Goal: Task Accomplishment & Management: Use online tool/utility

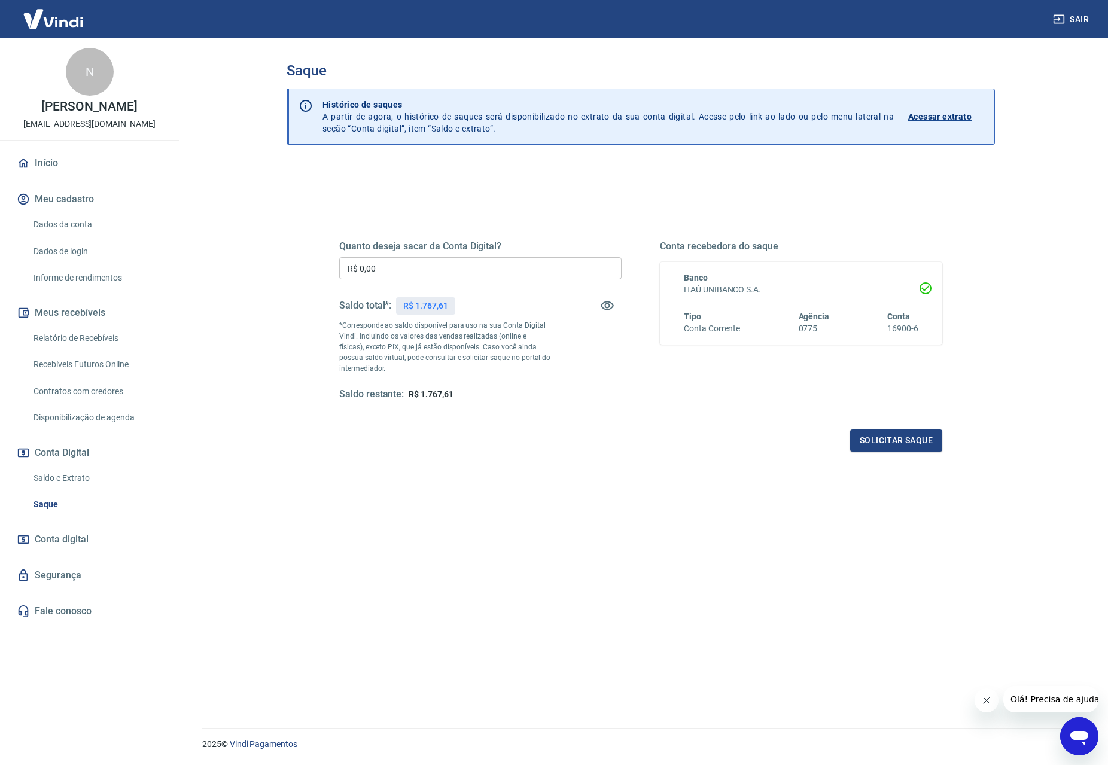
click at [414, 275] on input "R$ 0,00" at bounding box center [480, 268] width 282 height 22
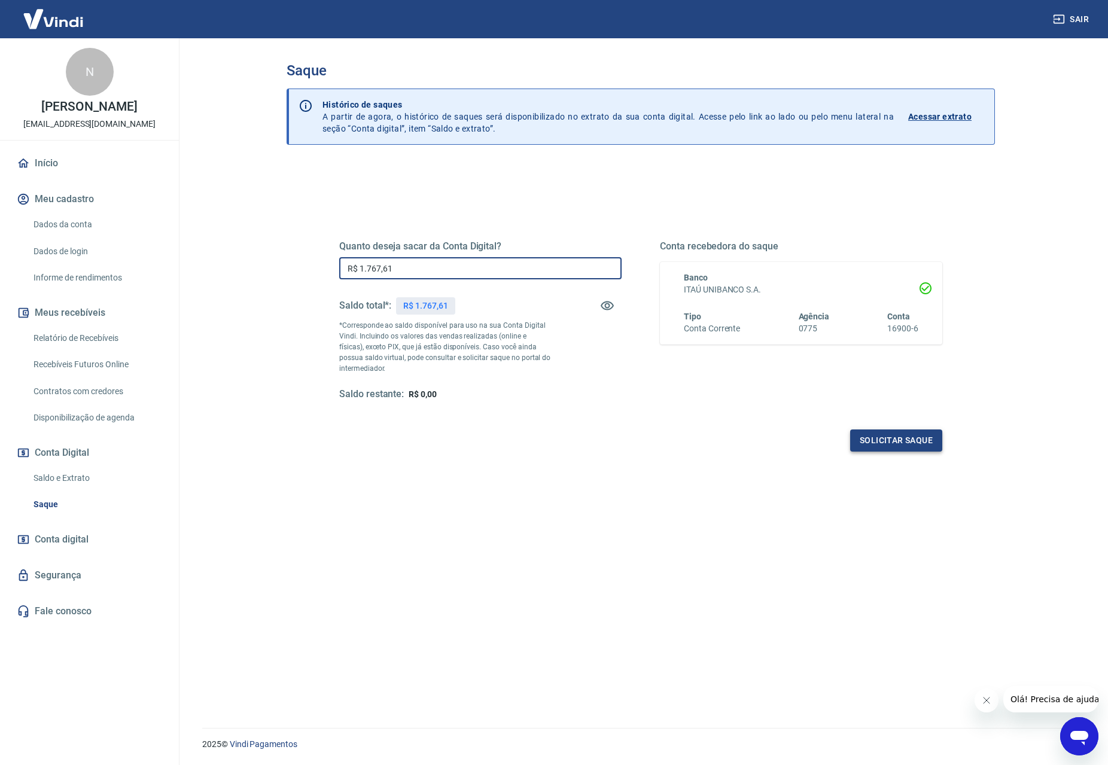
type input "R$ 1.767,61"
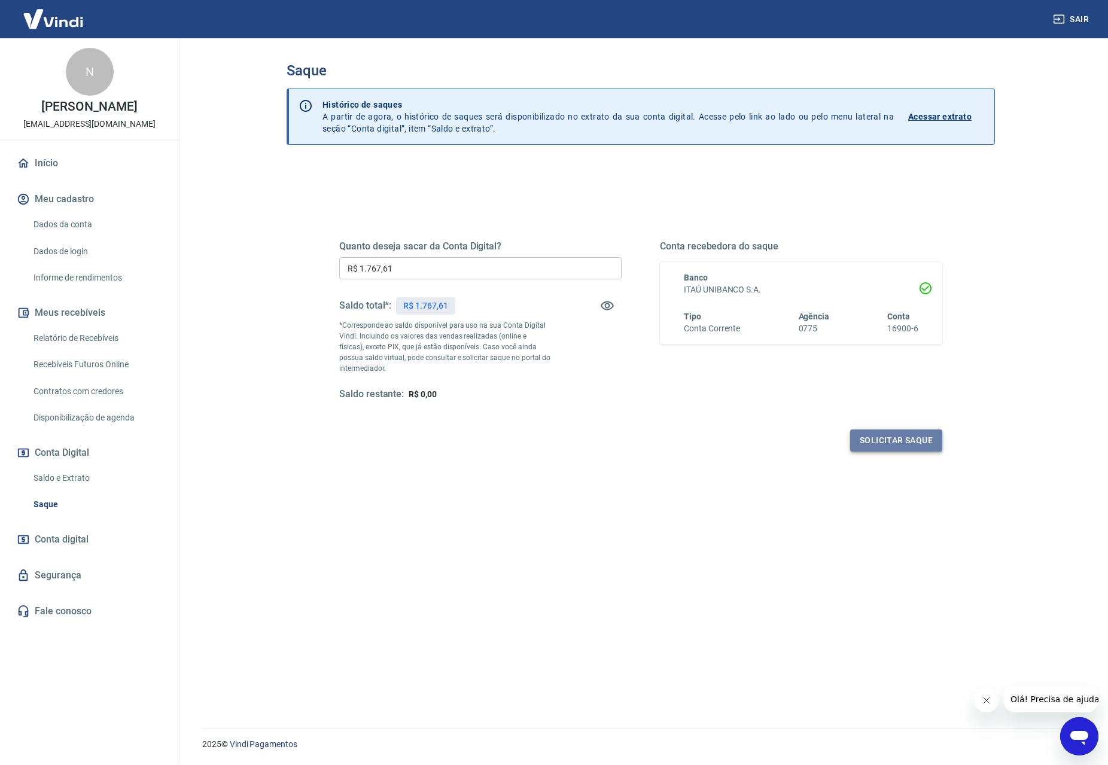
click at [894, 443] on button "Solicitar saque" at bounding box center [896, 441] width 92 height 22
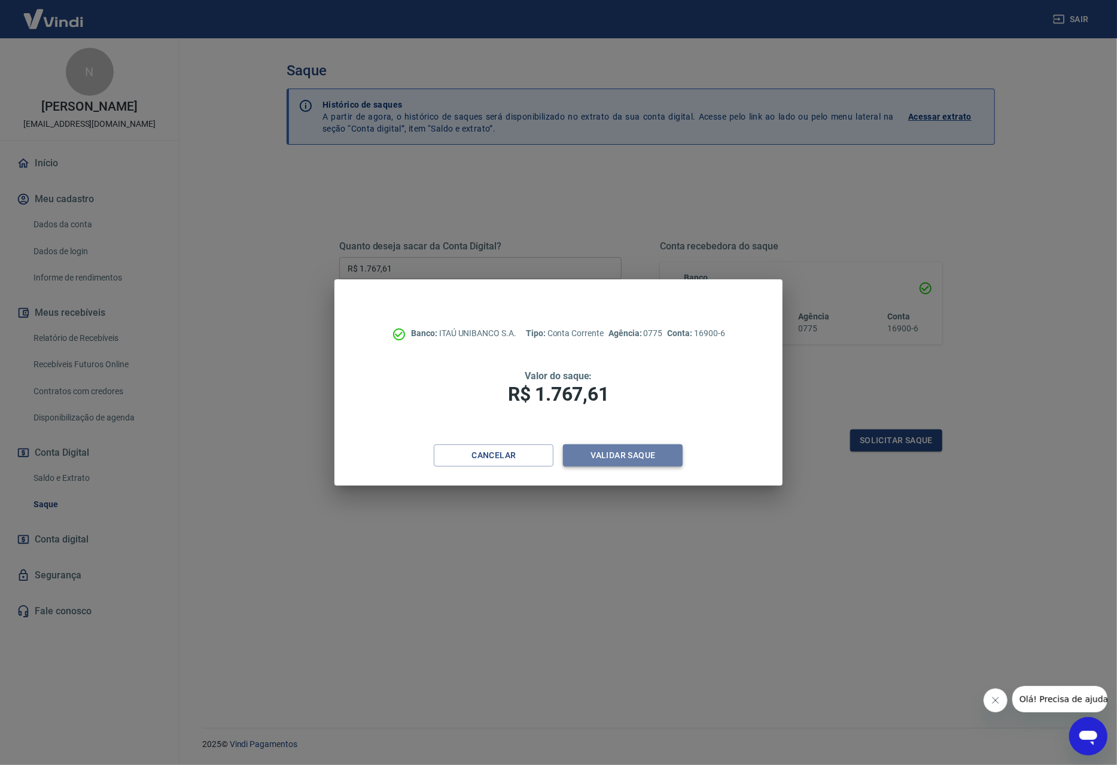
click at [620, 459] on button "Validar saque" at bounding box center [623, 455] width 120 height 22
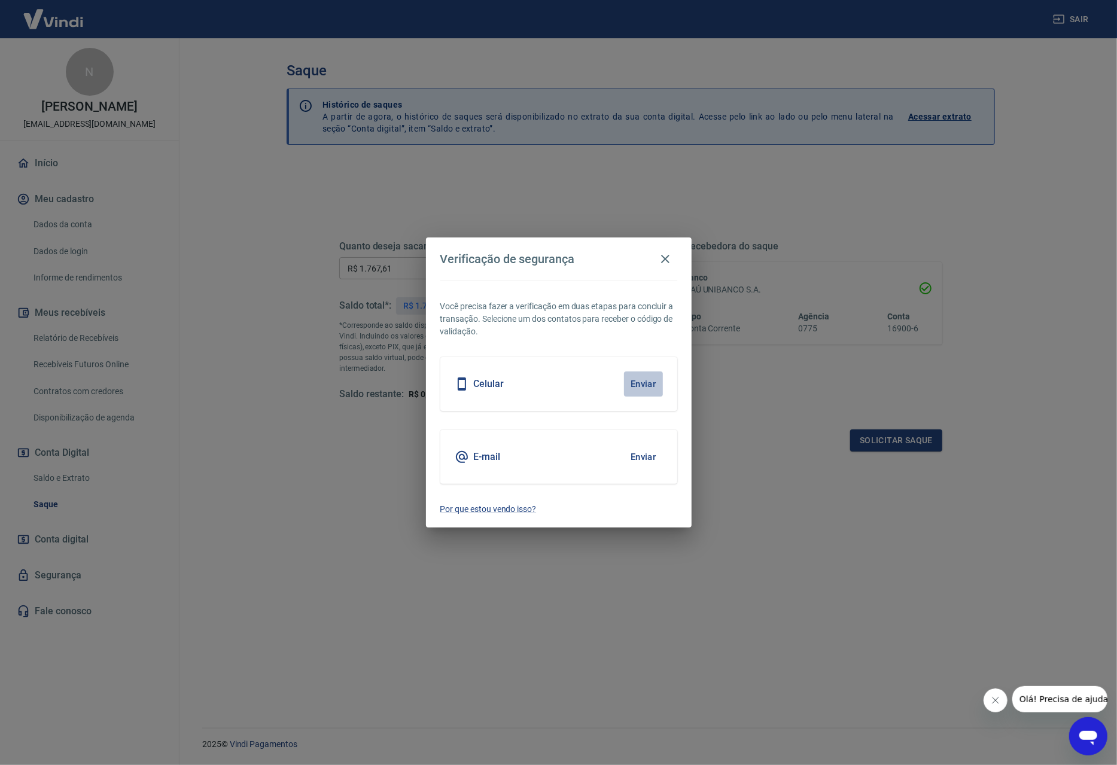
click at [637, 387] on button "Enviar" at bounding box center [643, 384] width 39 height 25
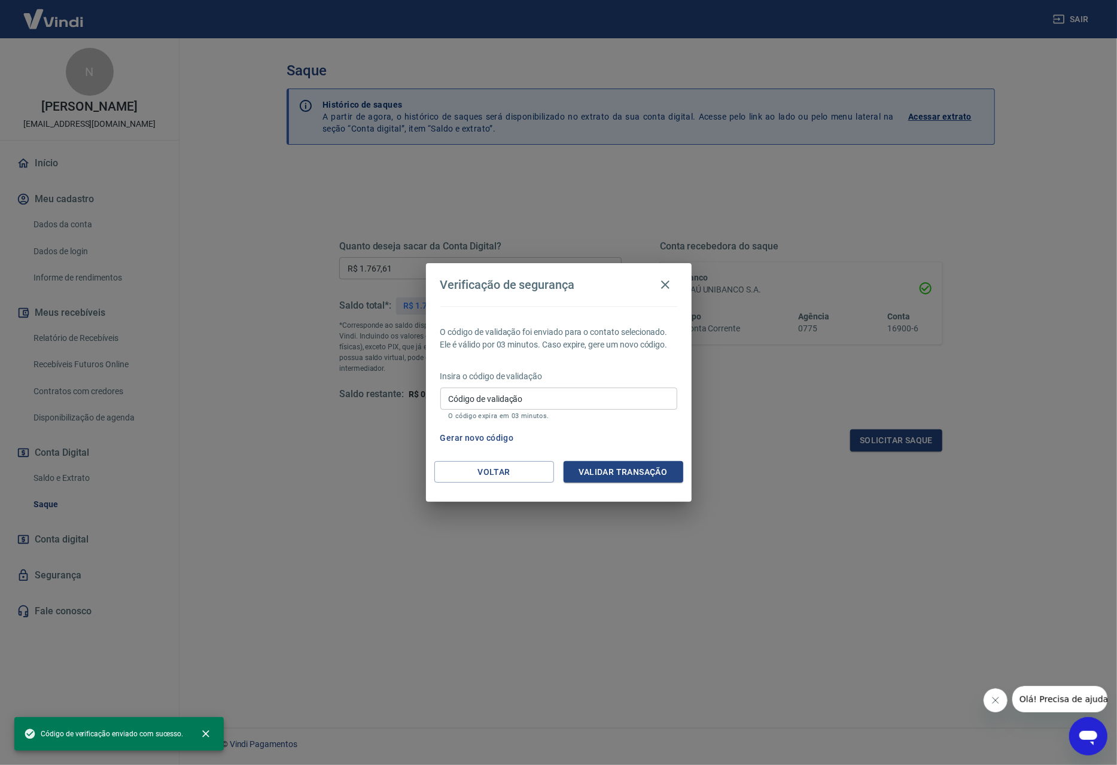
click at [495, 401] on input "Código de validação" at bounding box center [558, 399] width 237 height 22
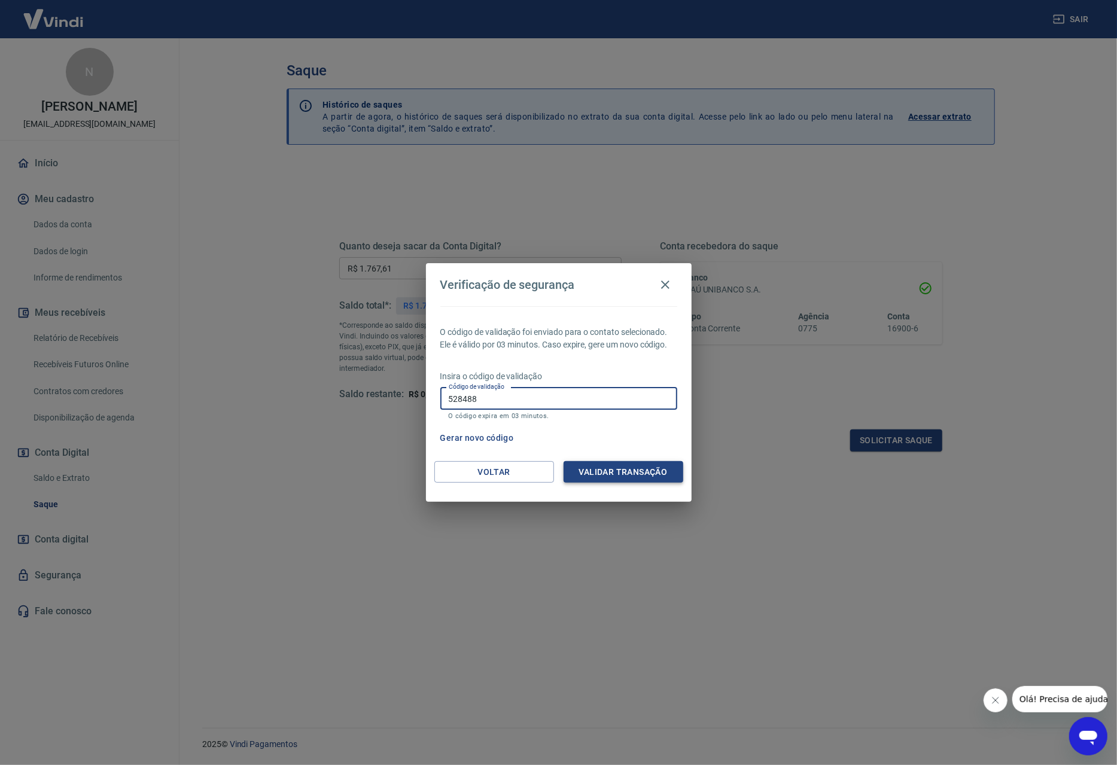
type input "528488"
click at [632, 470] on button "Validar transação" at bounding box center [624, 472] width 120 height 22
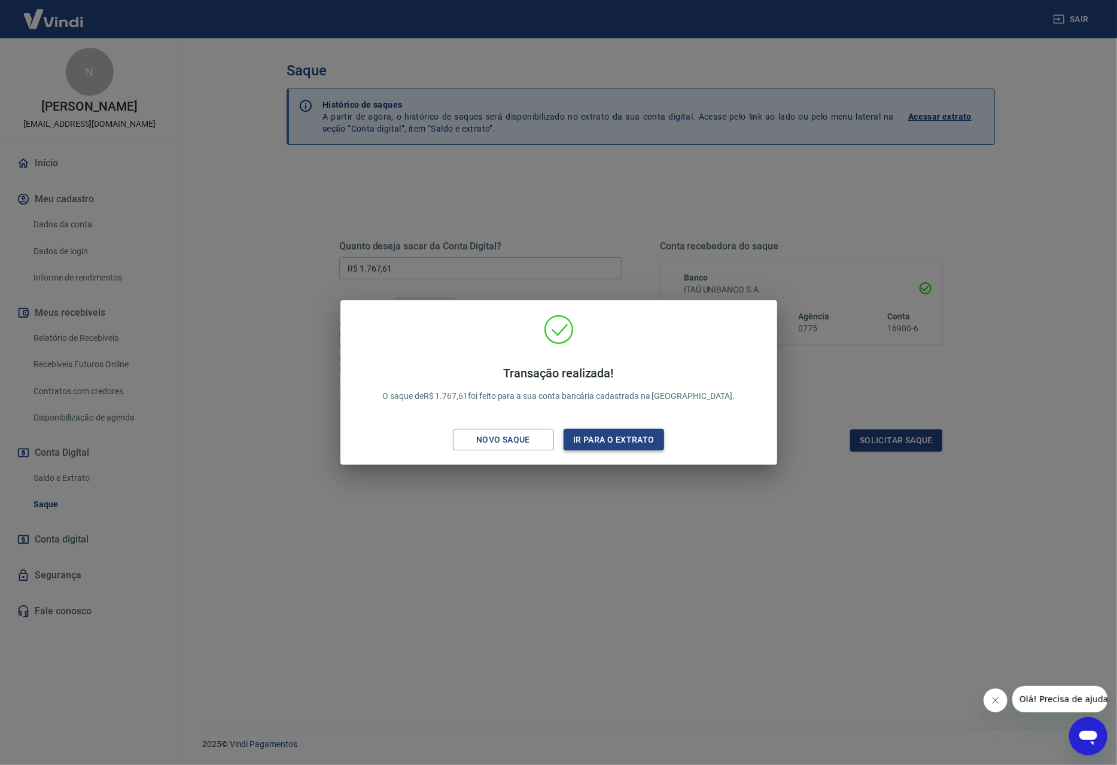
click at [626, 443] on button "Ir para o extrato" at bounding box center [614, 440] width 101 height 22
